Goal: Task Accomplishment & Management: Complete application form

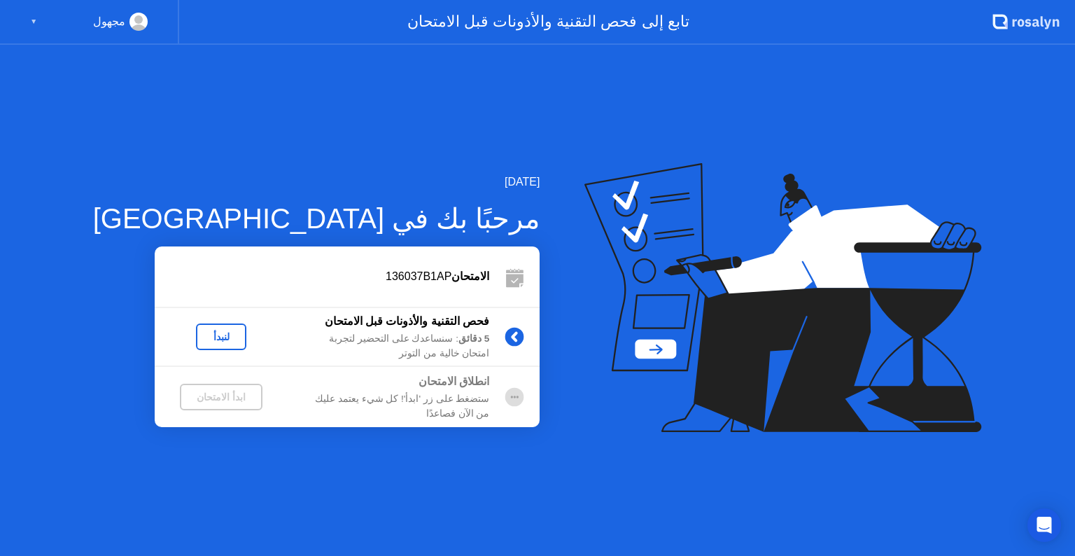
click at [619, 350] on icon at bounding box center [776, 270] width 328 height 178
click at [202, 332] on div "لنبدأ" at bounding box center [221, 336] width 39 height 11
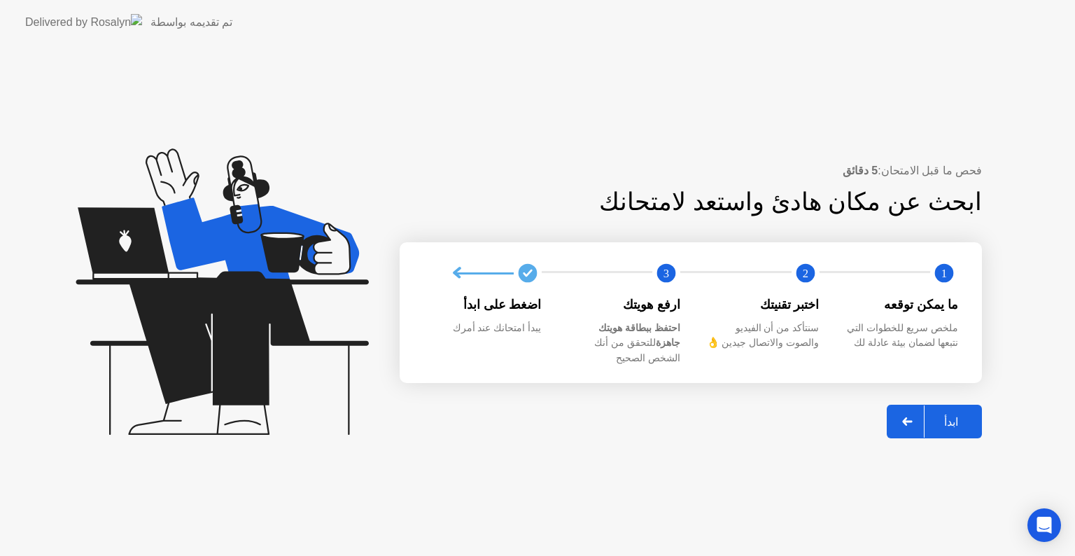
click at [947, 405] on button "ابدأ" at bounding box center [934, 422] width 95 height 34
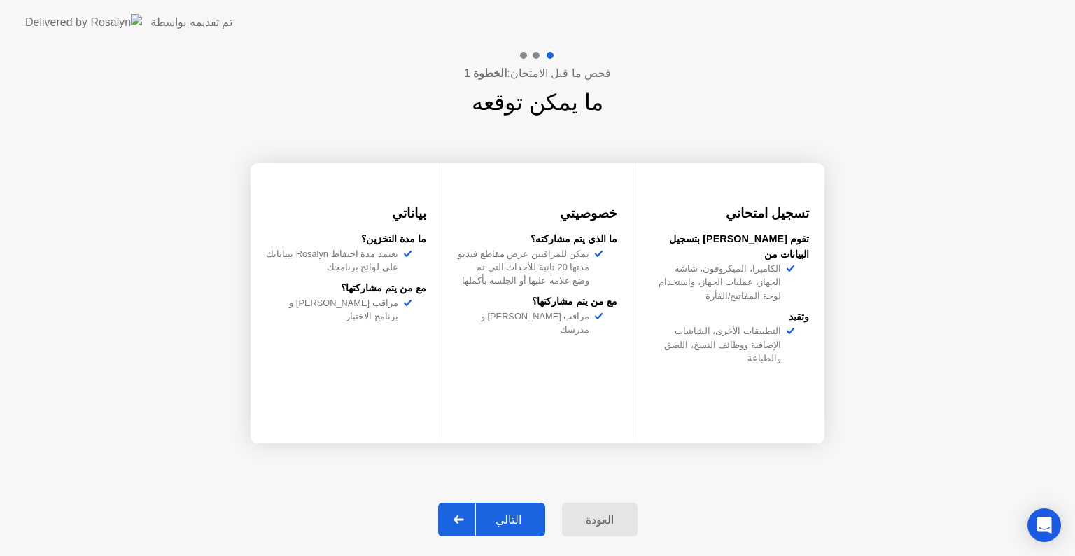
click at [503, 525] on div "التالي" at bounding box center [508, 519] width 65 height 13
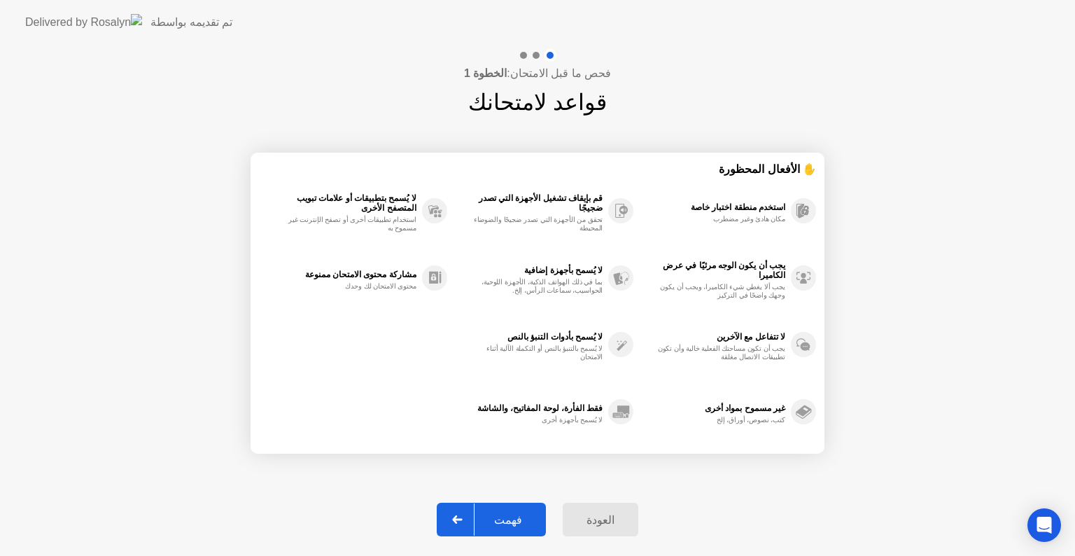
click at [497, 518] on div "فهمت" at bounding box center [507, 519] width 67 height 13
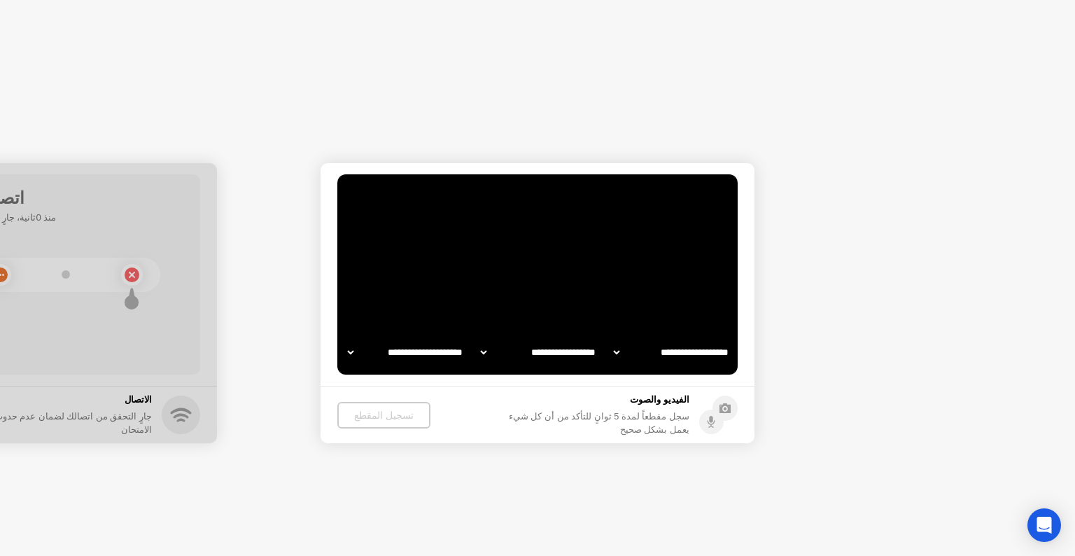
select select "**********"
select select "*******"
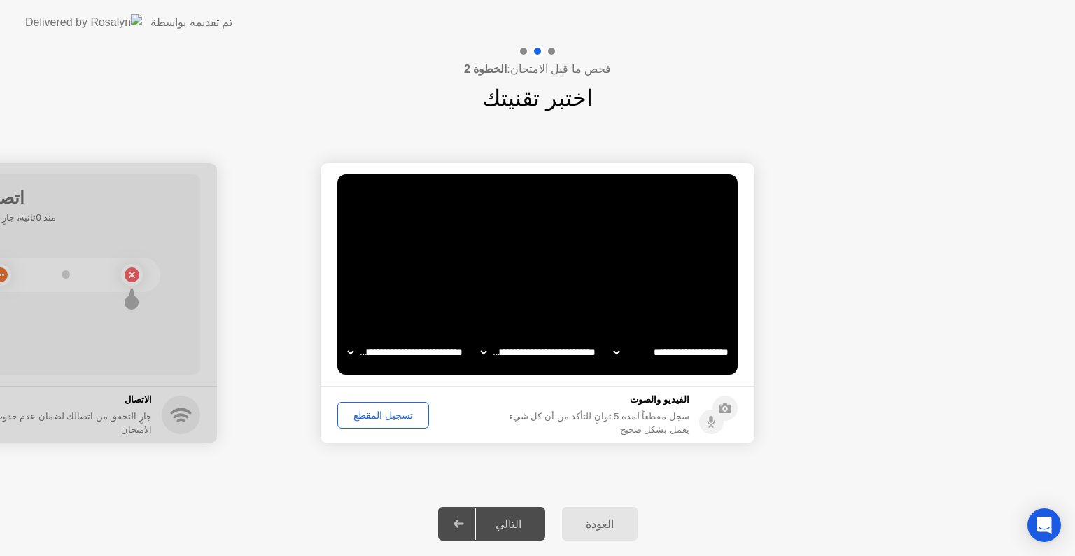
click at [526, 528] on div "التالي" at bounding box center [508, 523] width 65 height 13
click at [397, 412] on div "تسجيل المقطع" at bounding box center [383, 414] width 82 height 11
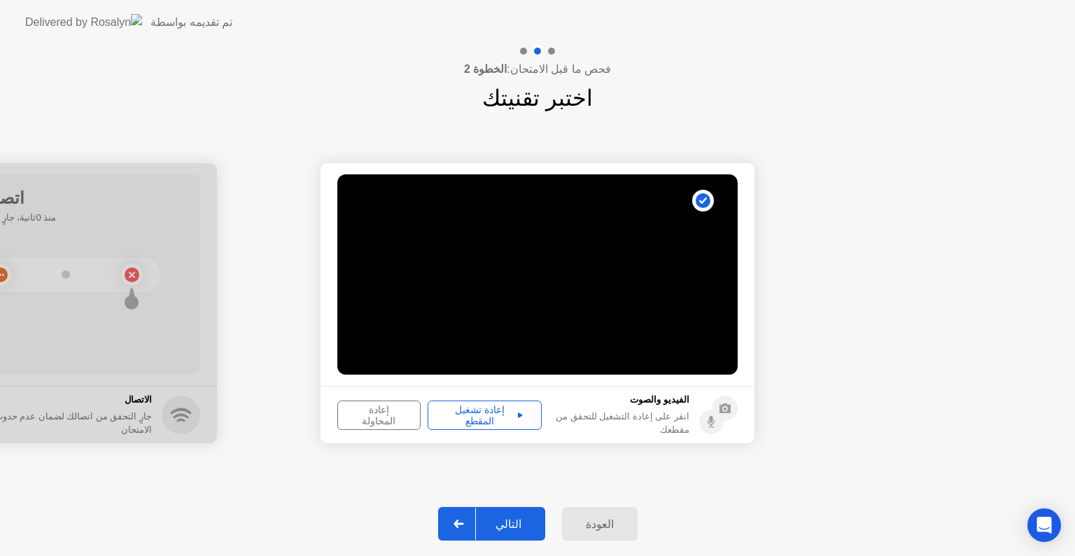
click at [586, 529] on button "العودة" at bounding box center [600, 524] width 76 height 34
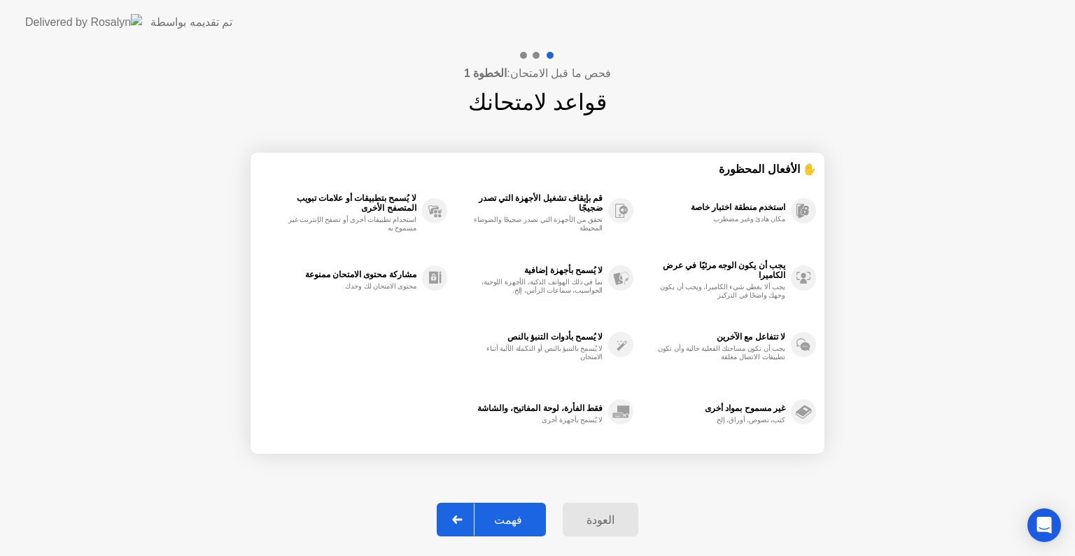
click at [510, 519] on div "فهمت" at bounding box center [507, 519] width 67 height 13
select select "**********"
select select "*******"
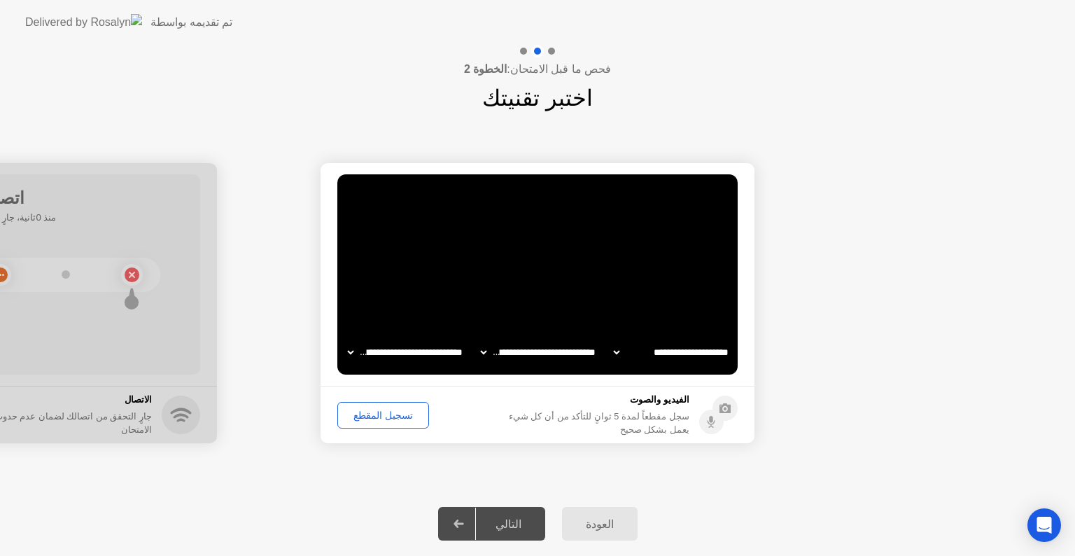
click at [365, 409] on div "تسجيل المقطع" at bounding box center [383, 414] width 82 height 11
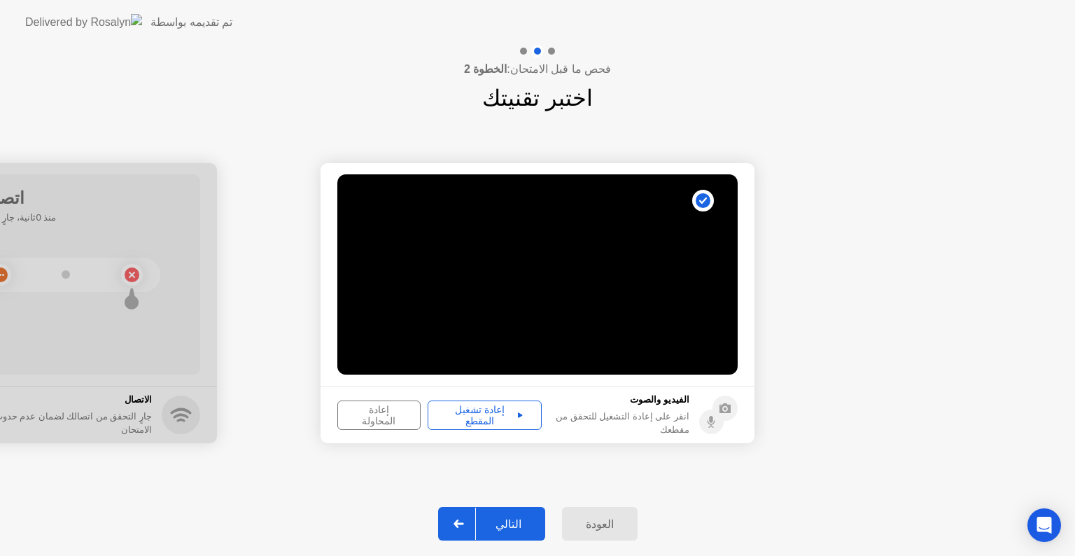
click at [462, 409] on div "إعادة تشغيل المقطع" at bounding box center [485, 415] width 104 height 22
click at [453, 406] on div "إعادة تشغيل المقطع" at bounding box center [485, 415] width 104 height 22
click at [518, 416] on icon at bounding box center [520, 415] width 5 height 7
click at [518, 413] on icon at bounding box center [520, 414] width 5 height 5
click at [602, 523] on div "العودة" at bounding box center [599, 523] width 67 height 13
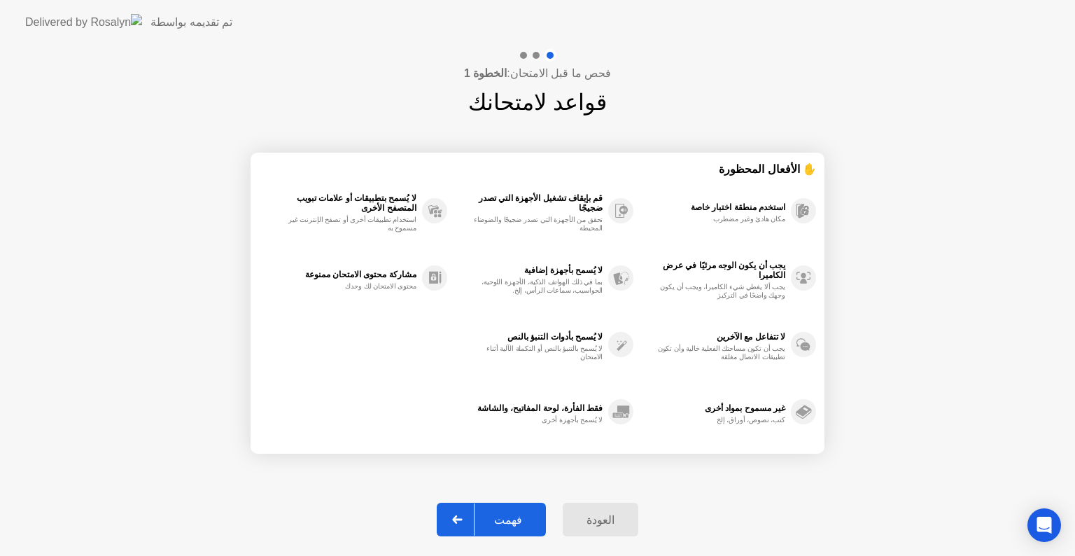
click at [527, 521] on div "فهمت" at bounding box center [507, 519] width 67 height 13
select select "**********"
select select "*******"
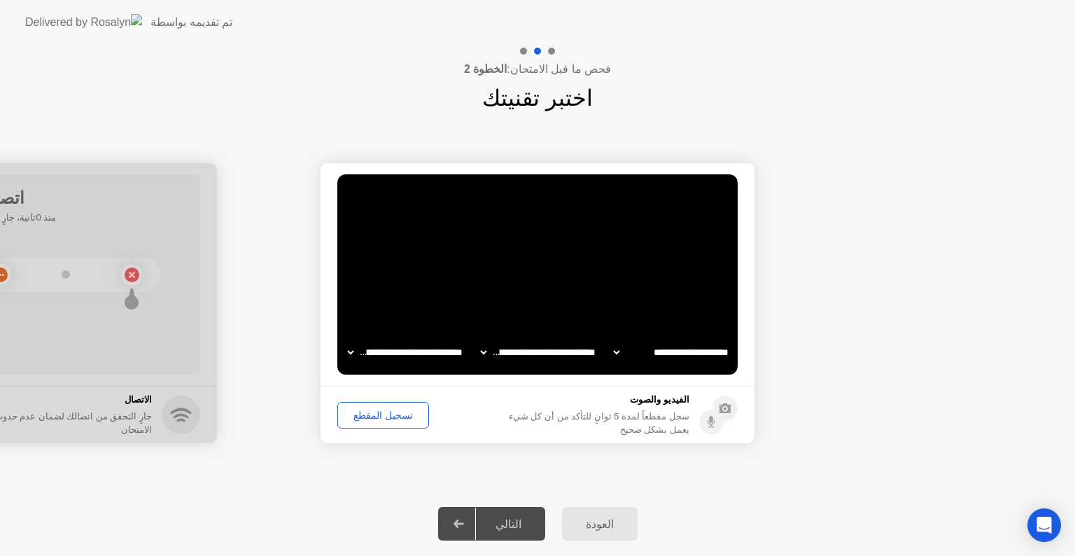
click at [400, 416] on div "تسجيل المقطع" at bounding box center [383, 414] width 82 height 11
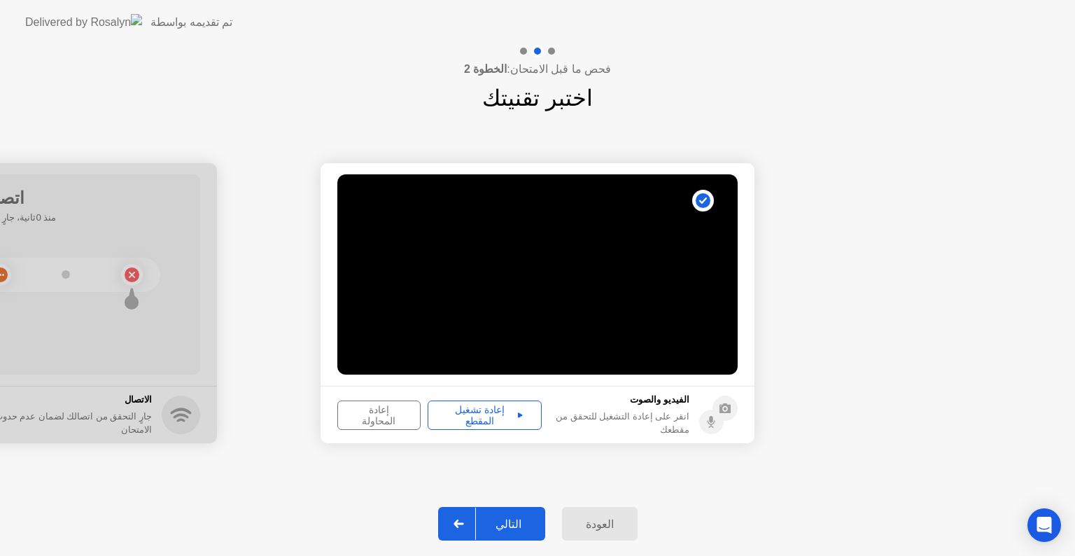
click at [521, 521] on div "التالي" at bounding box center [508, 523] width 65 height 13
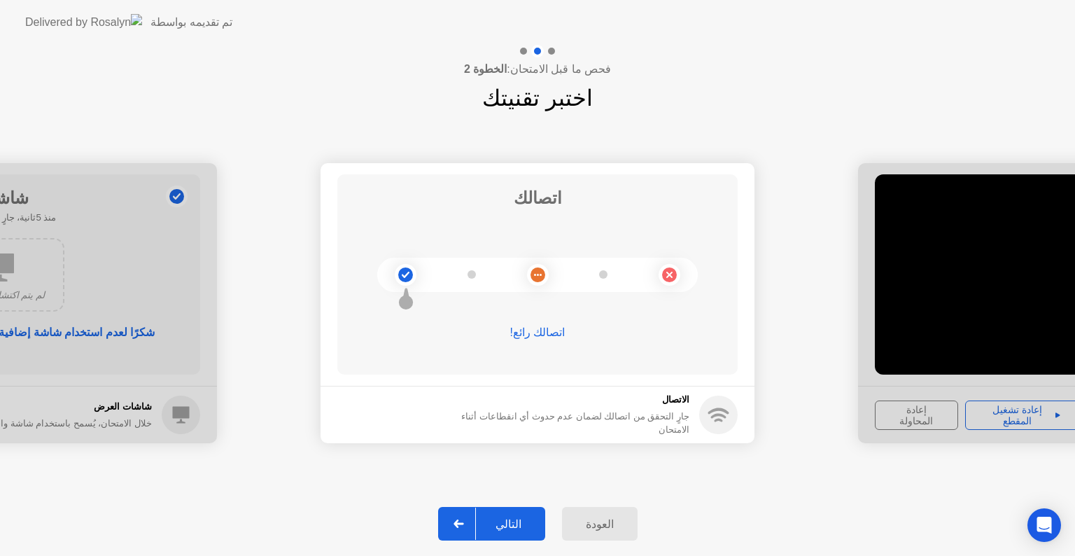
click at [518, 521] on div "التالي" at bounding box center [508, 523] width 65 height 13
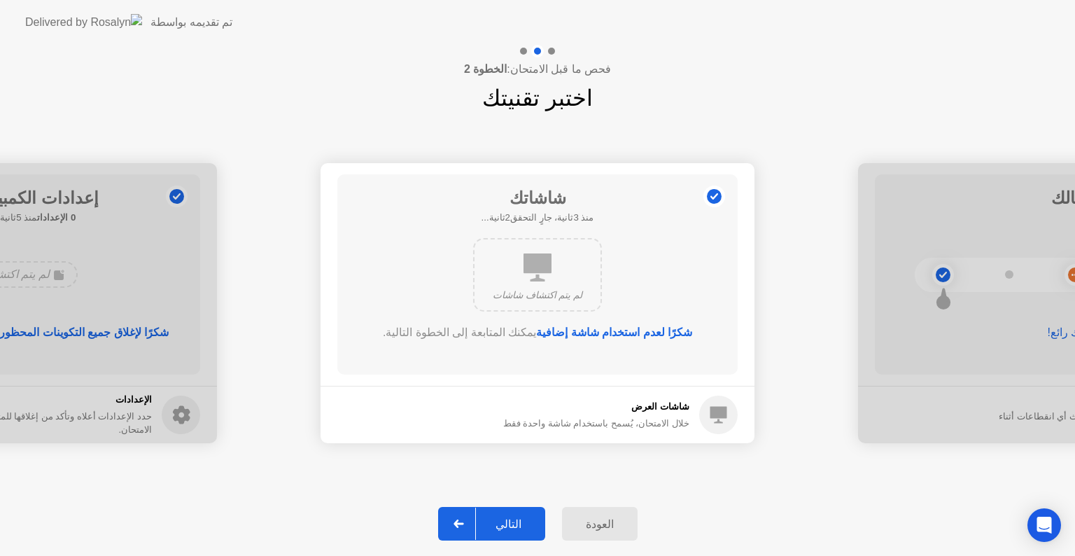
click at [518, 521] on div "التالي" at bounding box center [508, 523] width 65 height 13
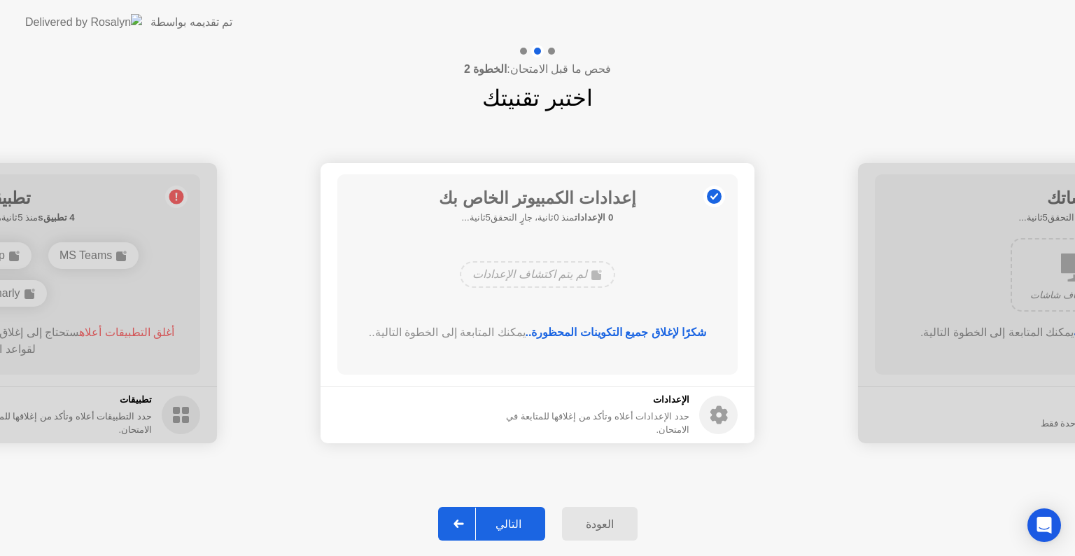
click at [518, 521] on div "التالي" at bounding box center [508, 523] width 65 height 13
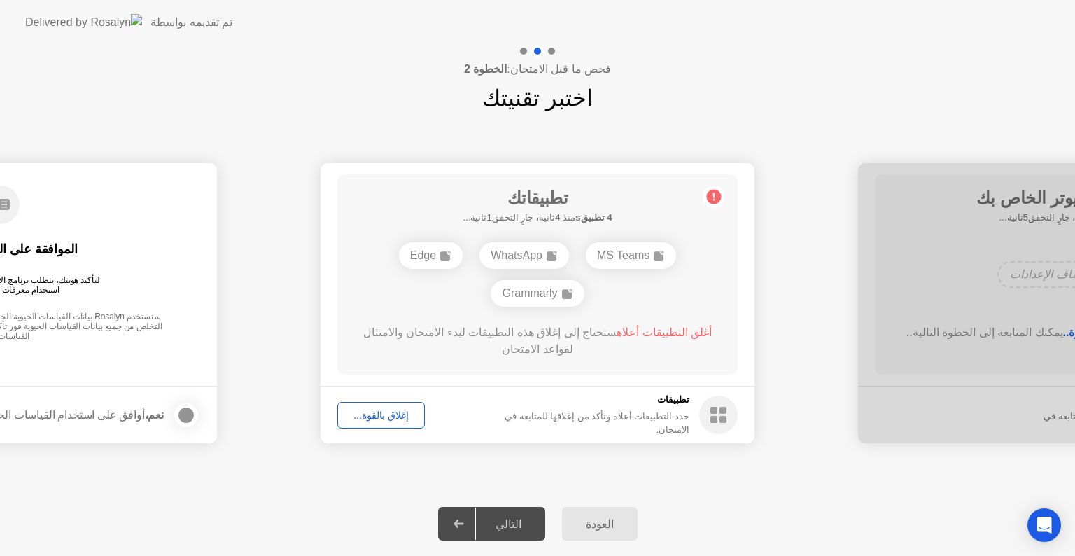
click at [383, 416] on div "إغلاق بالقوة..." at bounding box center [381, 414] width 78 height 11
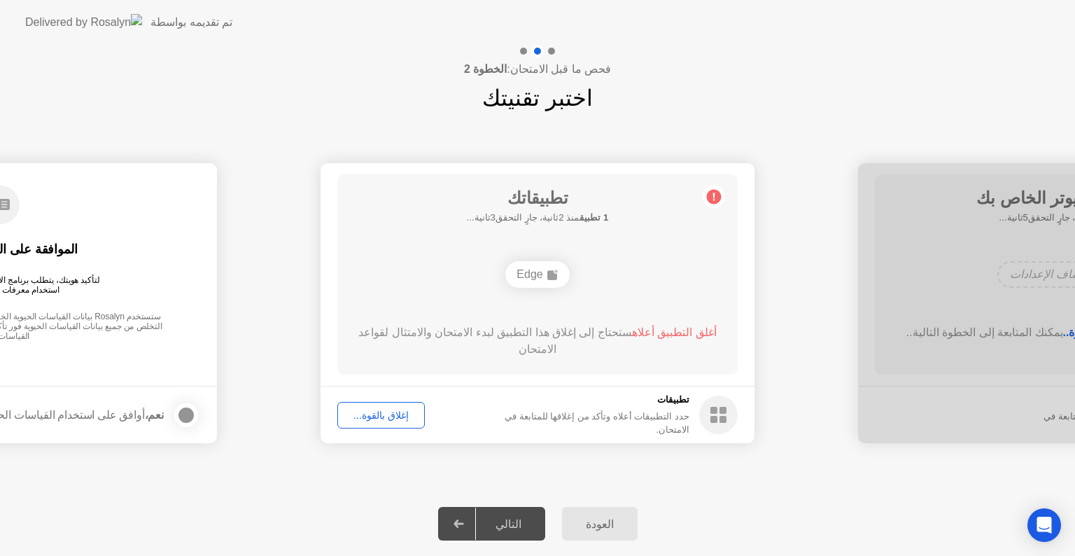
click at [394, 420] on div "إغلاق بالقوة..." at bounding box center [381, 414] width 78 height 11
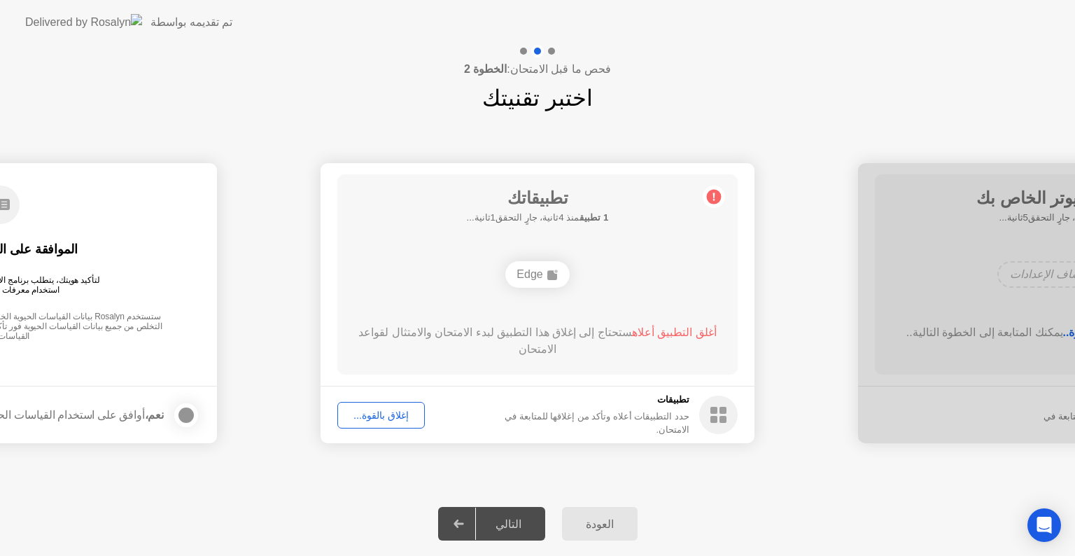
click at [518, 530] on div "التالي" at bounding box center [508, 523] width 65 height 13
click at [391, 415] on div "إغلاق بالقوة..." at bounding box center [381, 414] width 78 height 11
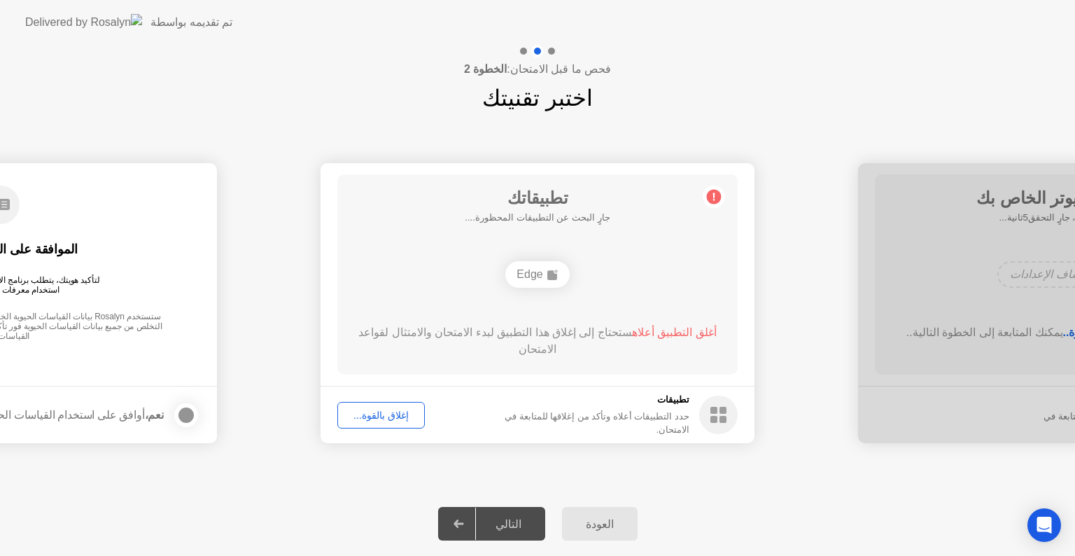
click at [509, 525] on div "التالي" at bounding box center [508, 523] width 65 height 13
click at [470, 534] on div at bounding box center [459, 523] width 34 height 32
click at [394, 409] on div "إغلاق بالقوة..." at bounding box center [381, 414] width 78 height 11
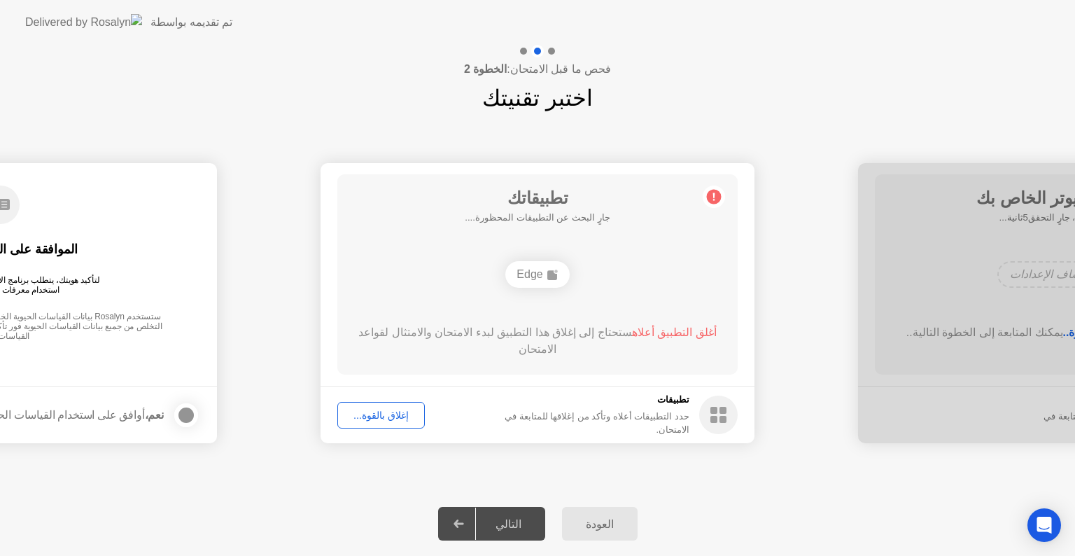
click at [520, 278] on div "Edge" at bounding box center [537, 274] width 64 height 27
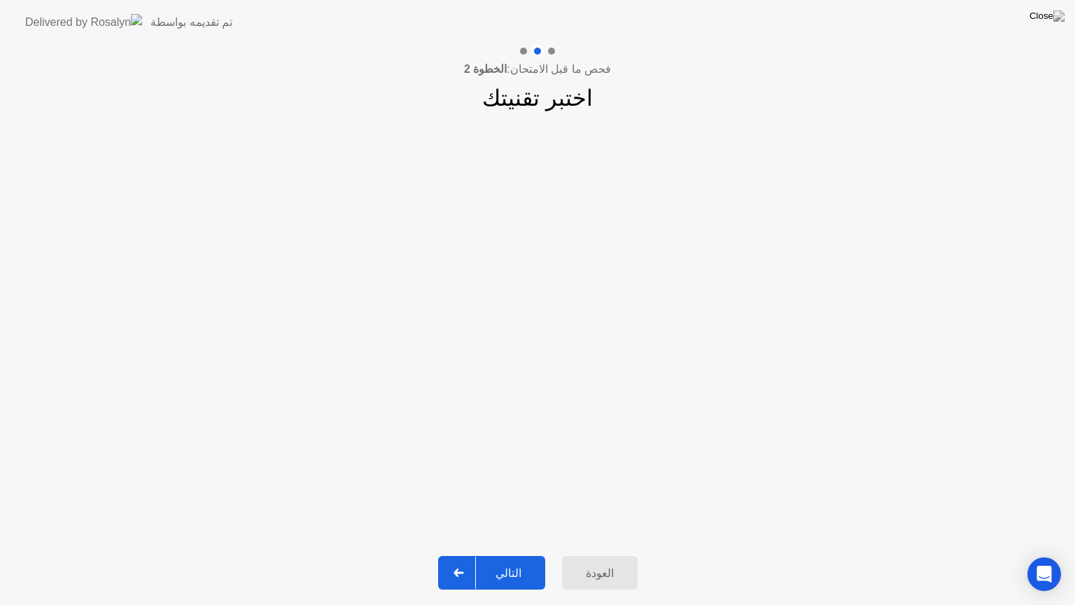
click at [523, 555] on div "التالي" at bounding box center [508, 572] width 65 height 13
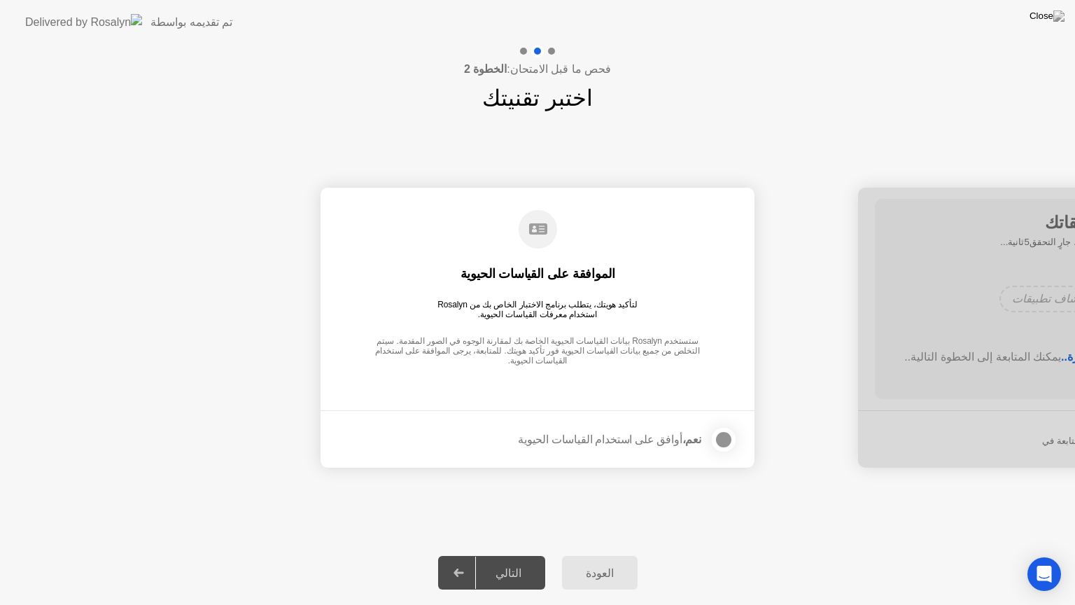
click at [519, 555] on div "التالي" at bounding box center [508, 572] width 65 height 13
click at [727, 442] on div at bounding box center [723, 439] width 17 height 17
click at [521, 555] on button "التالي" at bounding box center [491, 573] width 107 height 34
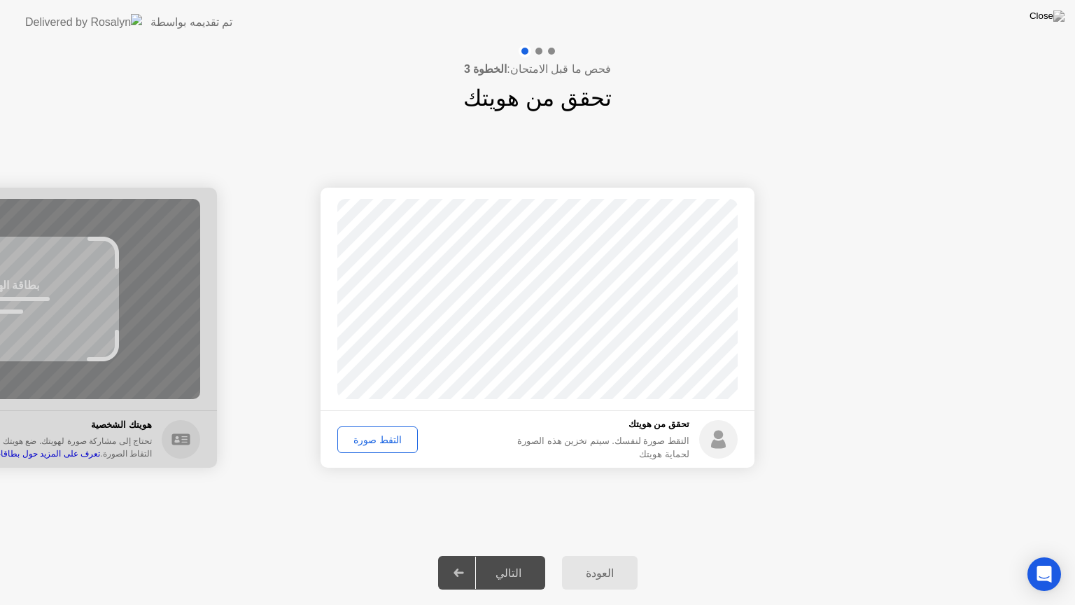
click at [372, 435] on div "التقط صورة" at bounding box center [377, 439] width 71 height 11
click at [372, 436] on div "إعادة الالتقاط" at bounding box center [380, 439] width 76 height 11
click at [519, 555] on div "التالي" at bounding box center [508, 572] width 65 height 13
click at [367, 437] on div "التقط صورة" at bounding box center [377, 439] width 71 height 11
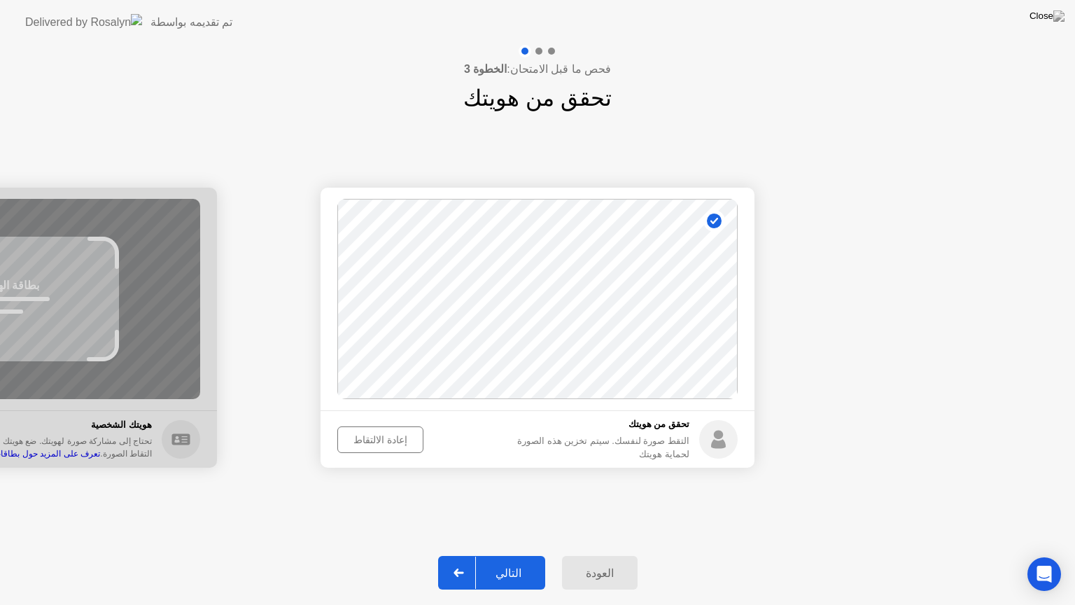
click at [507, 555] on div "التالي" at bounding box center [508, 572] width 65 height 13
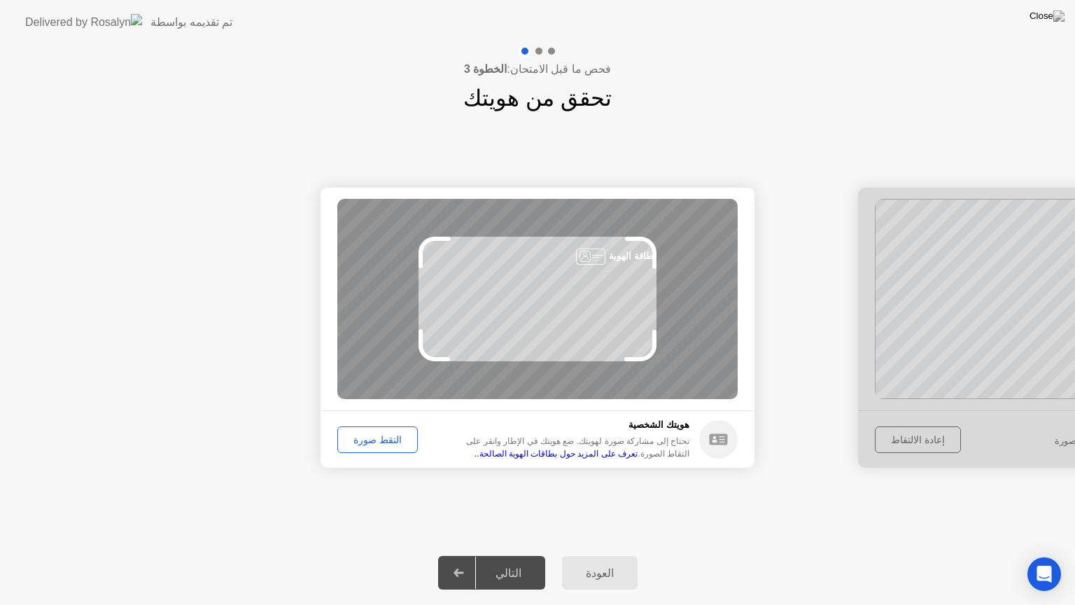
click at [360, 436] on div "التقط صورة" at bounding box center [377, 439] width 71 height 11
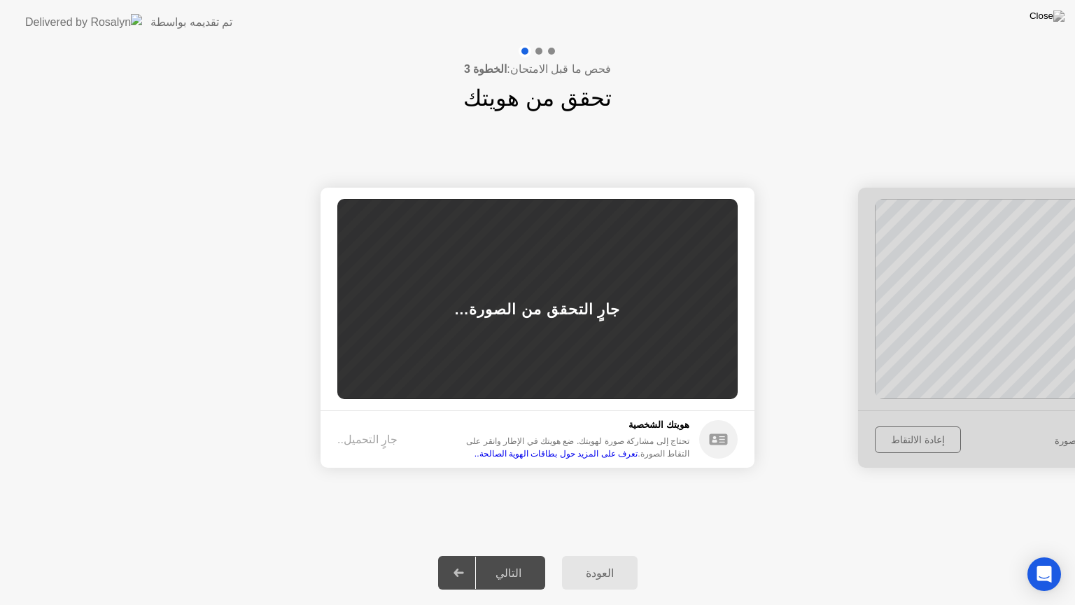
click at [512, 555] on div "التالي" at bounding box center [508, 572] width 65 height 13
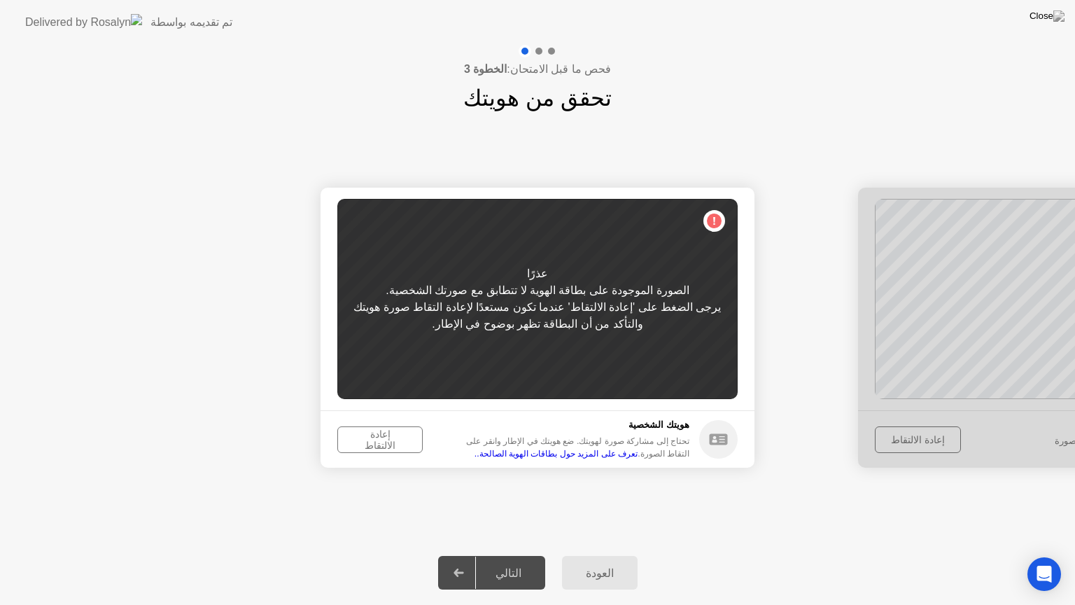
click at [381, 444] on div "إعادة الالتقاط" at bounding box center [380, 439] width 76 height 22
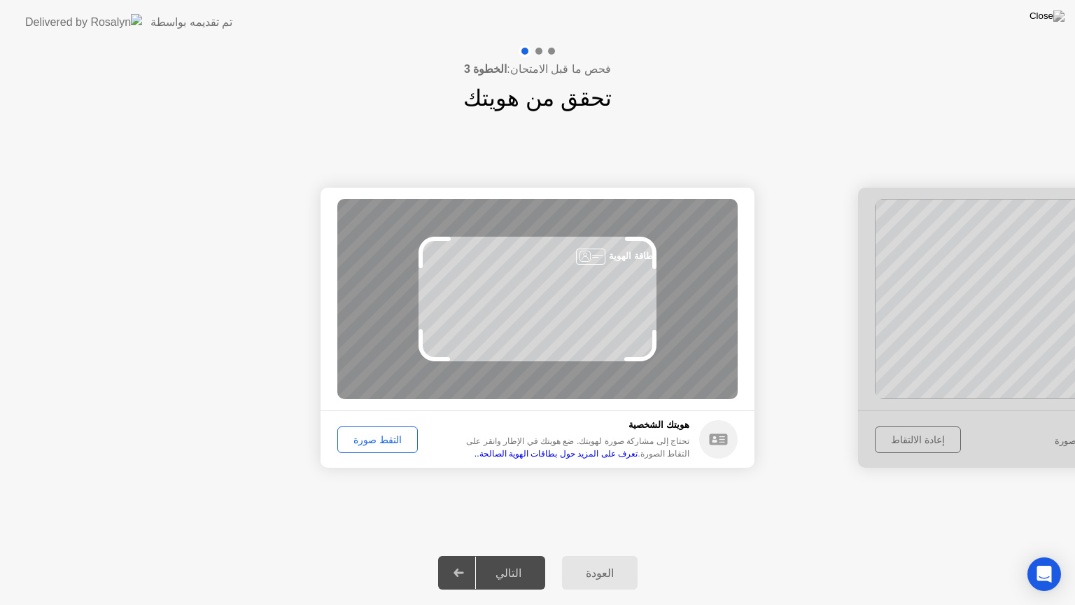
click at [375, 439] on div "التقط صورة" at bounding box center [377, 439] width 71 height 11
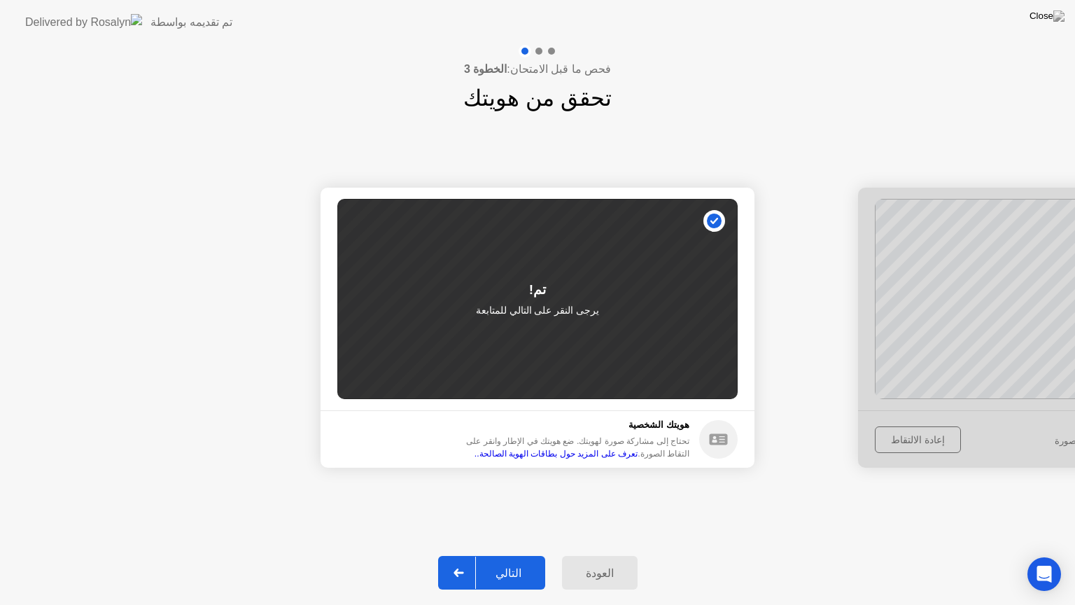
click at [501, 555] on div "التالي" at bounding box center [508, 572] width 65 height 13
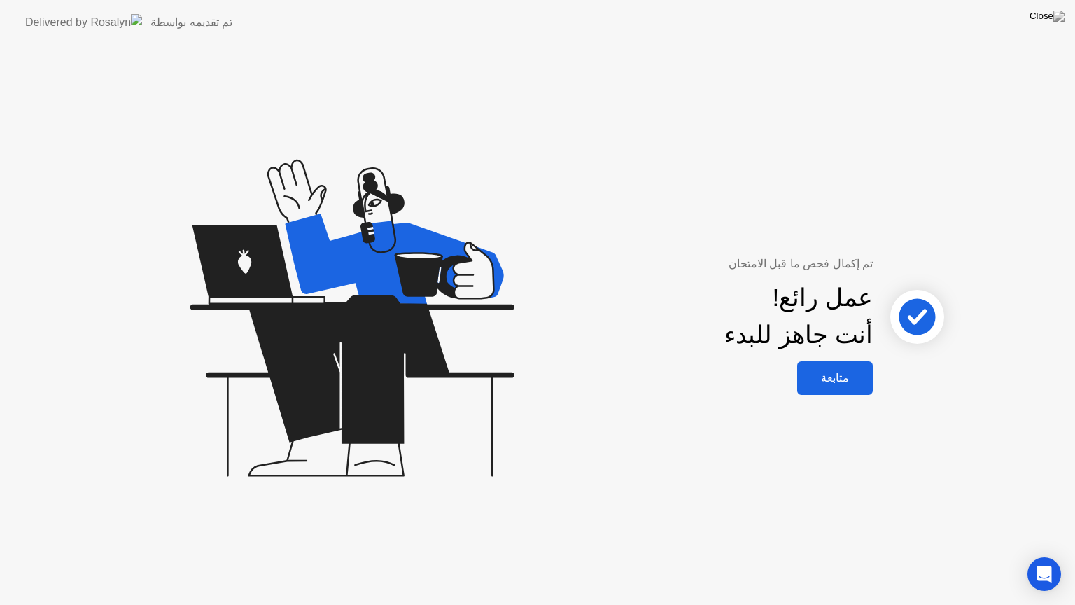
click at [839, 378] on div "متابعة" at bounding box center [834, 377] width 67 height 13
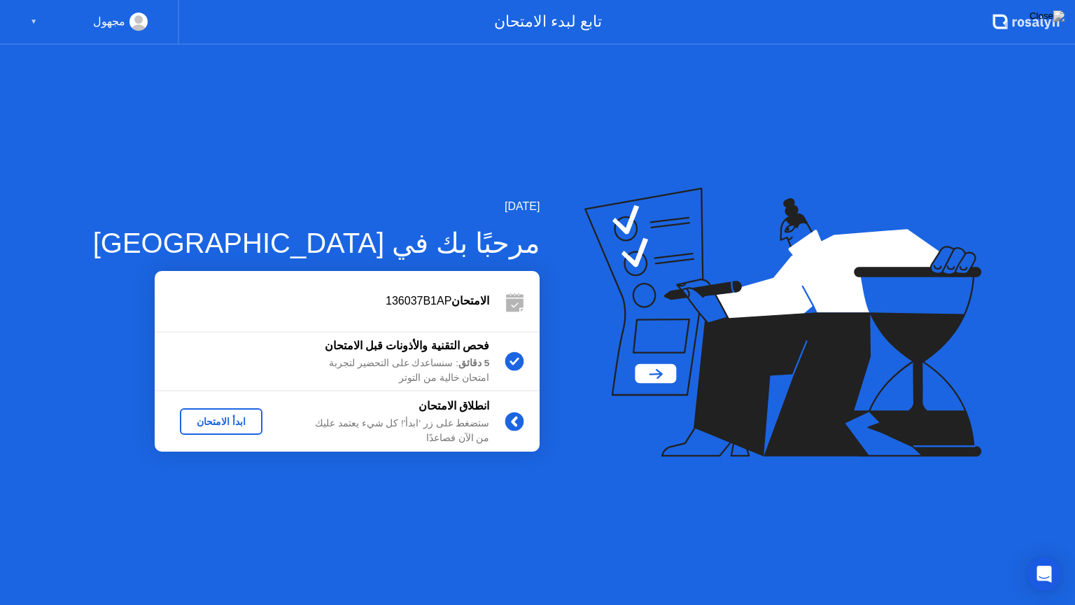
click at [189, 426] on div "ابدأ الامتحان" at bounding box center [220, 421] width 71 height 11
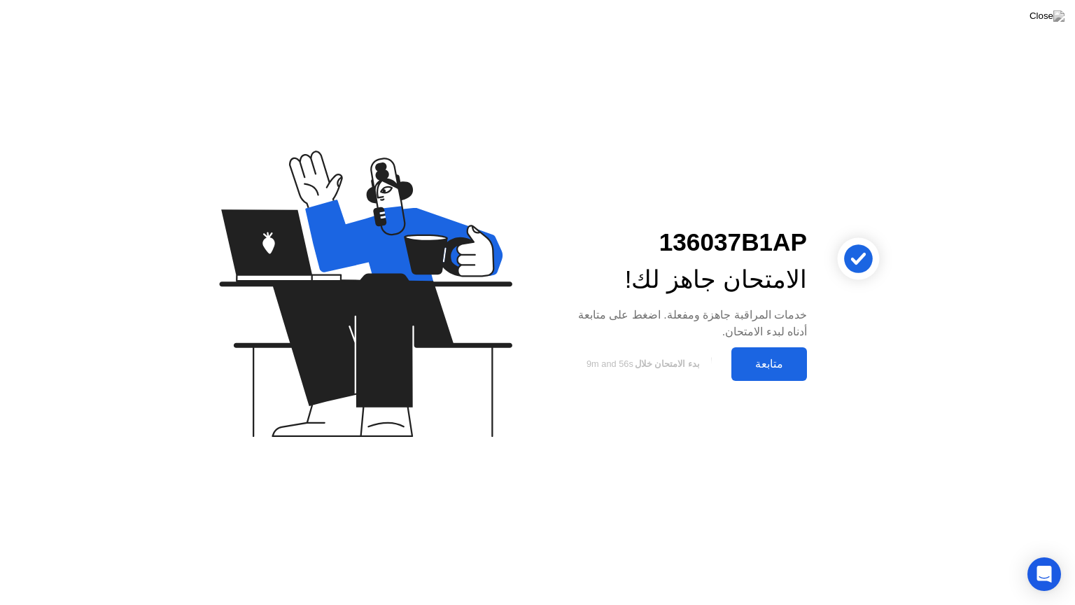
click at [792, 354] on button "متابعة" at bounding box center [769, 364] width 76 height 34
